Goal: Transaction & Acquisition: Purchase product/service

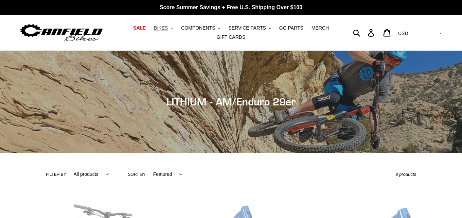
click at [168, 30] on span "BIKES" at bounding box center [161, 28] width 14 height 6
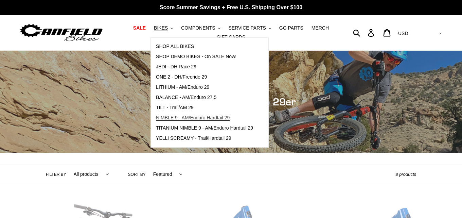
click at [177, 117] on span "NIMBLE 9 - AM/Enduro Hardtail 29" at bounding box center [193, 118] width 74 height 6
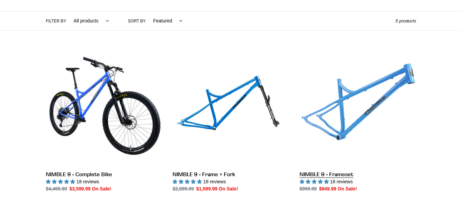
click at [344, 129] on link "NIMBLE 9 - Frameset" at bounding box center [358, 120] width 117 height 143
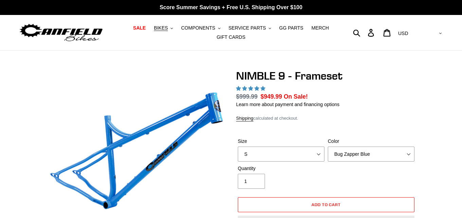
scroll to position [5, 0]
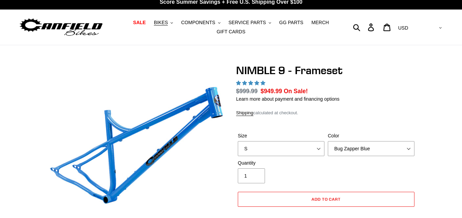
select select "L"
click at [238, 141] on select "S M L XL" at bounding box center [281, 148] width 87 height 15
select select "highest-rating"
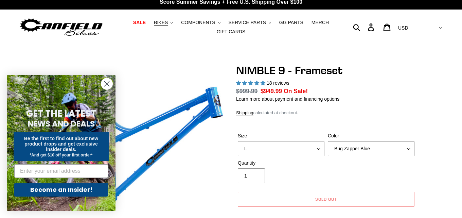
click at [410, 148] on select "Bug Zapper Blue Purple Haze -Sold Out Galaxy Black" at bounding box center [371, 148] width 87 height 15
click at [328, 141] on select "Bug Zapper Blue Purple Haze -Sold Out Galaxy Black" at bounding box center [371, 148] width 87 height 15
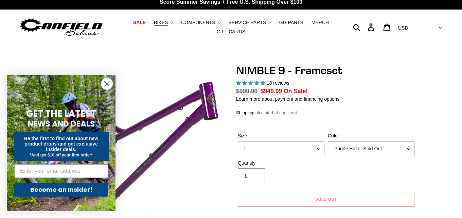
click at [408, 149] on select "Bug Zapper Blue Purple Haze -Sold Out Galaxy Black" at bounding box center [371, 148] width 87 height 15
click at [328, 141] on select "Bug Zapper Blue Purple Haze -Sold Out Galaxy Black" at bounding box center [371, 148] width 87 height 15
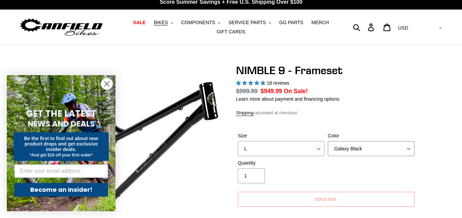
click at [411, 147] on select "Bug Zapper Blue Purple Haze -Sold Out Galaxy Black" at bounding box center [371, 148] width 87 height 15
select select "Bug Zapper Blue"
click at [328, 141] on select "Bug Zapper Blue Purple Haze -Sold Out Galaxy Black" at bounding box center [371, 148] width 87 height 15
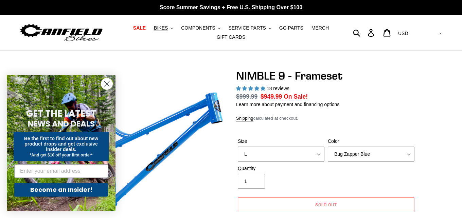
click at [105, 85] on circle "Close dialog" at bounding box center [106, 83] width 11 height 11
